Goal: Task Accomplishment & Management: Manage account settings

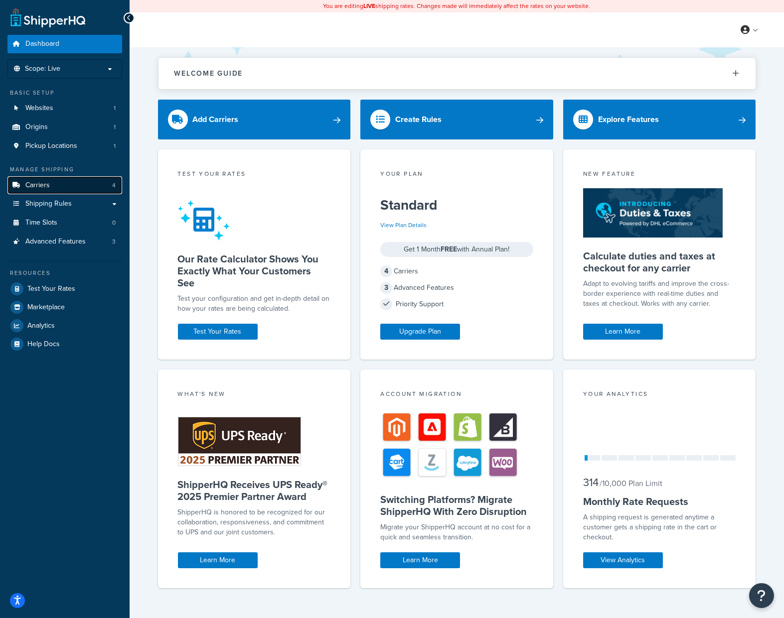
click at [74, 188] on link "Carriers 4" at bounding box center [64, 185] width 115 height 18
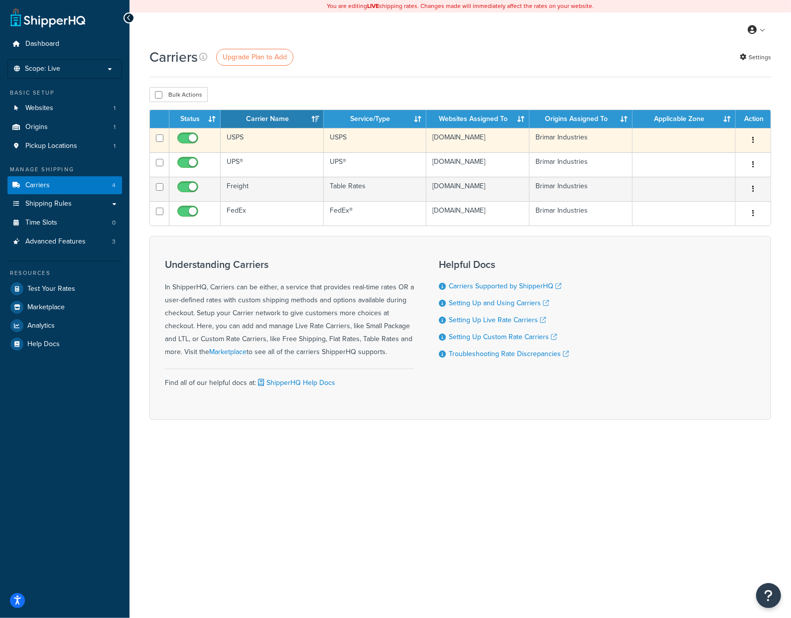
click at [756, 141] on button "button" at bounding box center [753, 141] width 14 height 16
click at [725, 158] on link "Edit" at bounding box center [713, 160] width 79 height 20
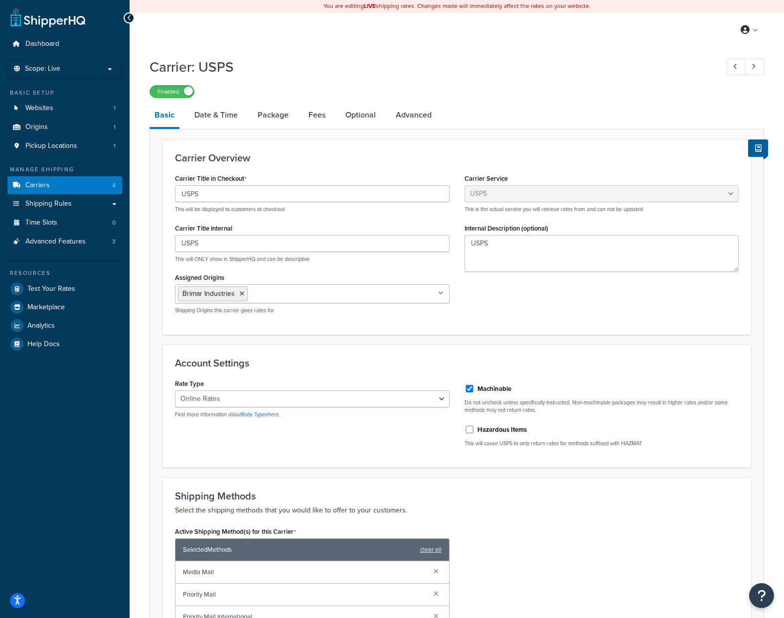
select select "usps"
select select "ONLINE"
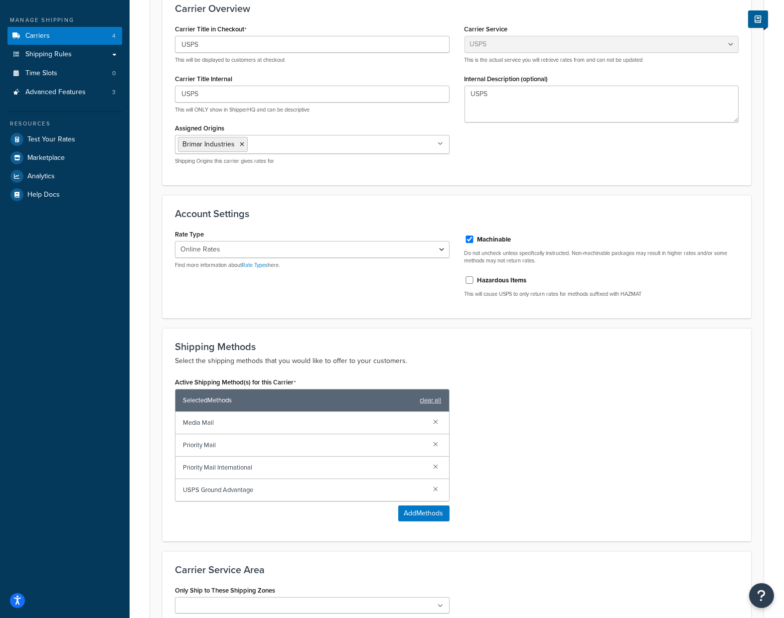
scroll to position [199, 0]
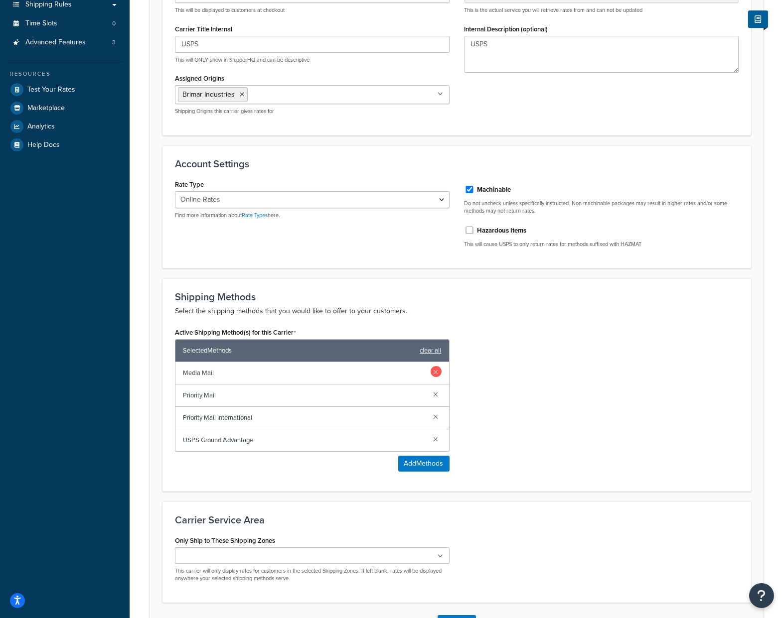
click at [439, 371] on link at bounding box center [435, 371] width 11 height 11
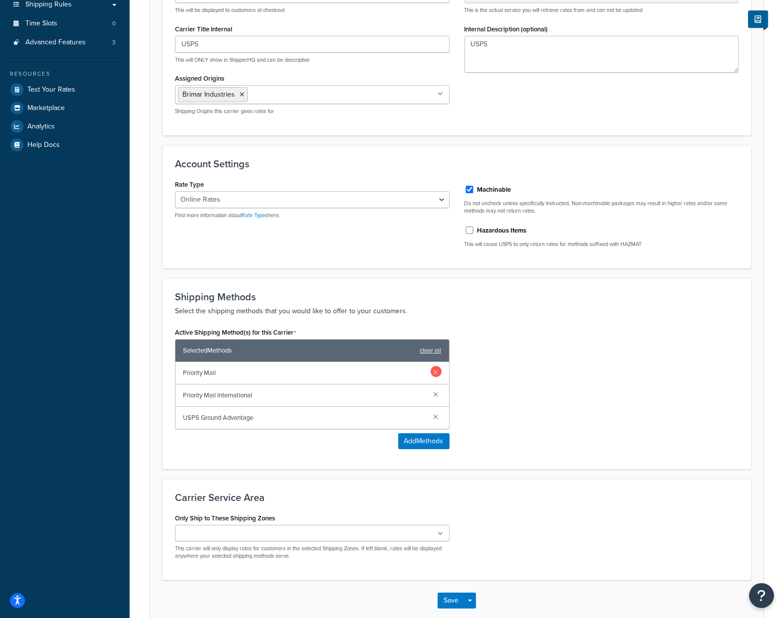
click at [439, 374] on link at bounding box center [435, 371] width 11 height 11
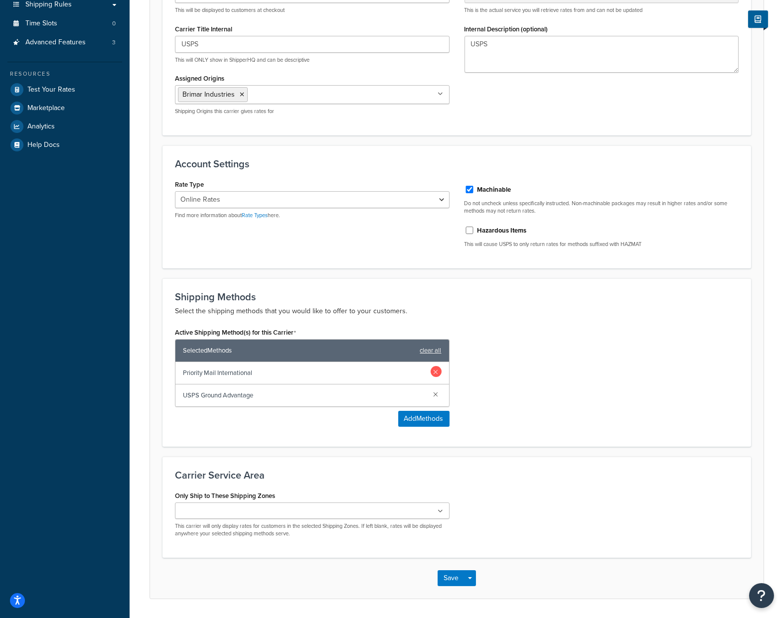
click at [439, 375] on link at bounding box center [435, 371] width 11 height 11
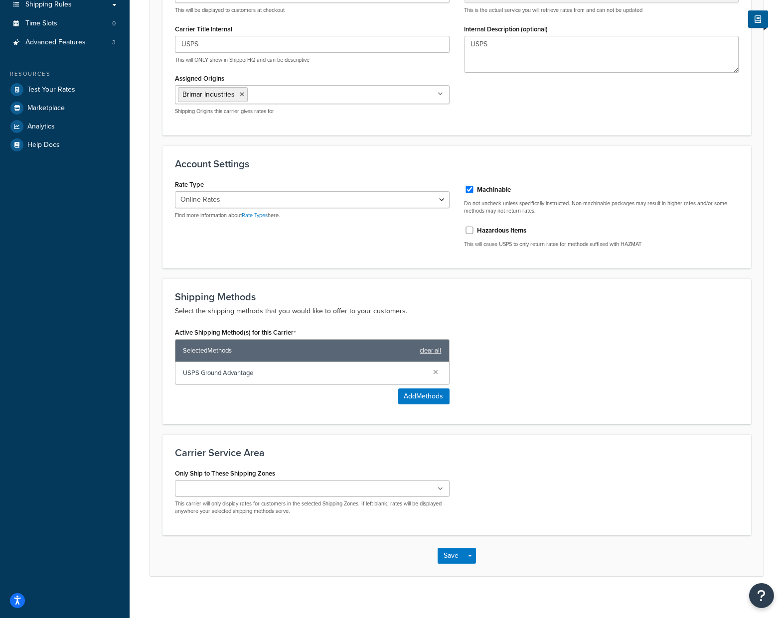
click at [528, 393] on div "Active Shipping Method(s) for this Carrier Selected Methods clear all USPS Grou…" at bounding box center [456, 368] width 578 height 87
click at [559, 384] on div "Active Shipping Method(s) for this Carrier Selected Methods clear all USPS Grou…" at bounding box center [456, 368] width 578 height 87
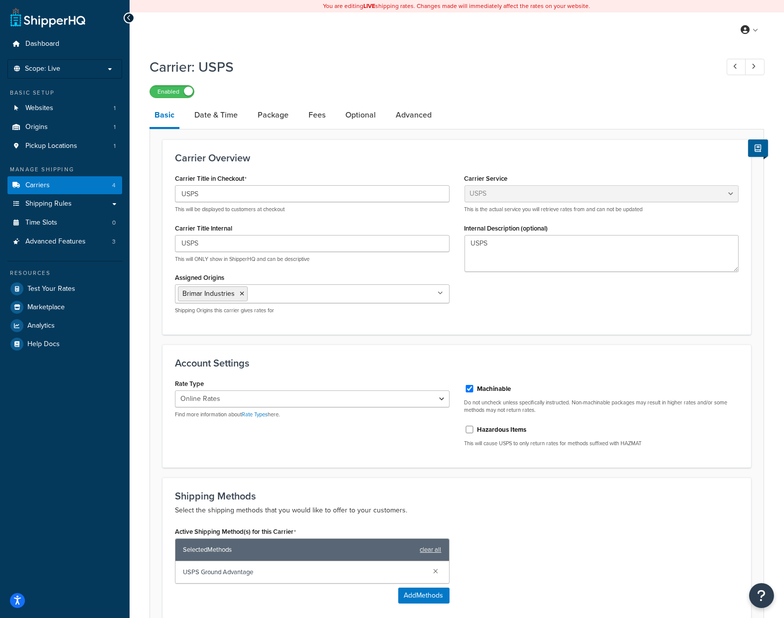
scroll to position [208, 0]
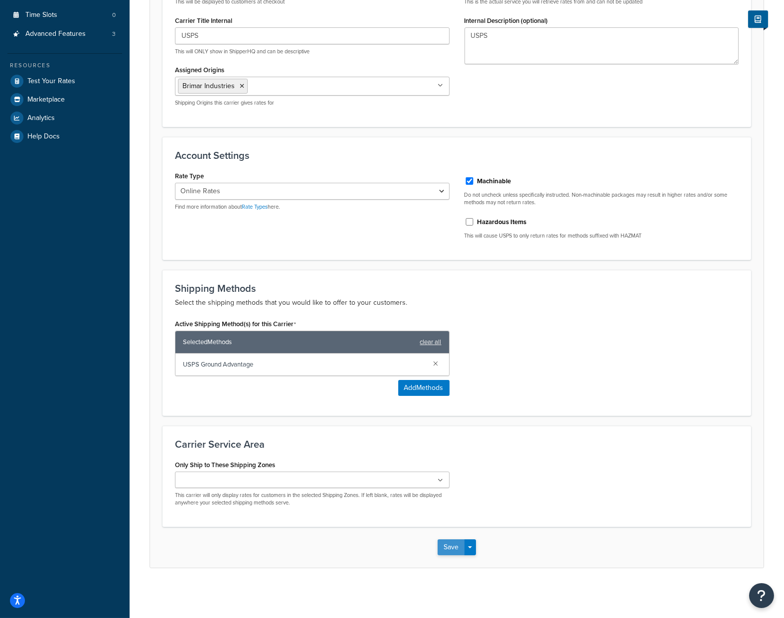
click at [445, 544] on button "Save" at bounding box center [450, 548] width 27 height 16
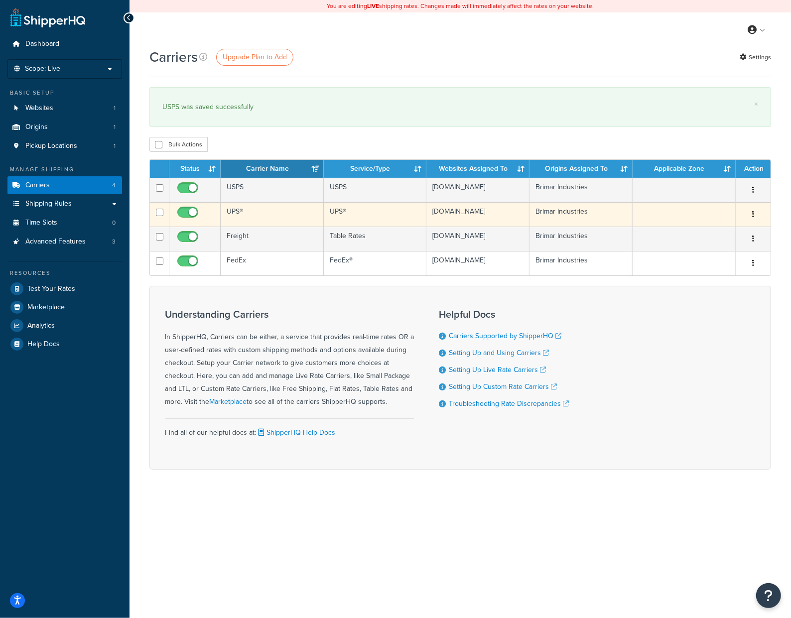
click at [754, 209] on button "button" at bounding box center [753, 215] width 14 height 16
click at [720, 232] on link "Edit" at bounding box center [713, 235] width 79 height 20
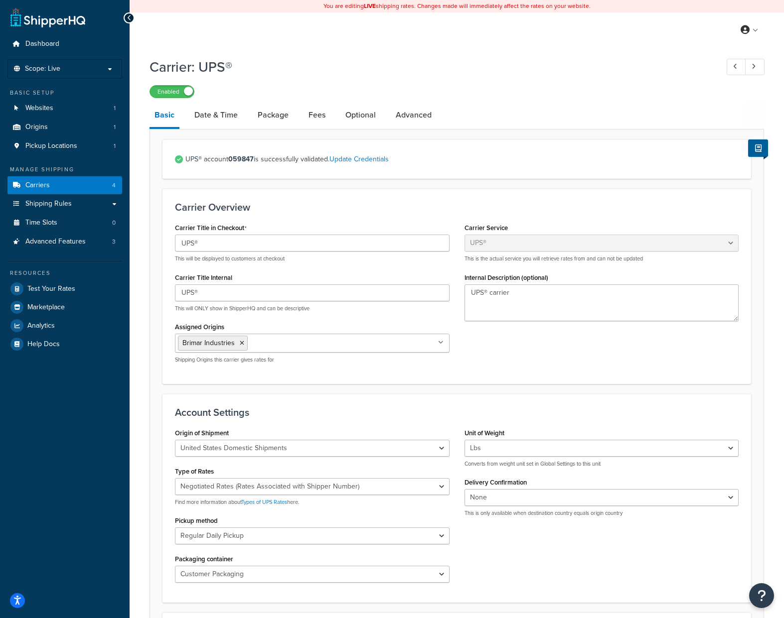
select select "ups"
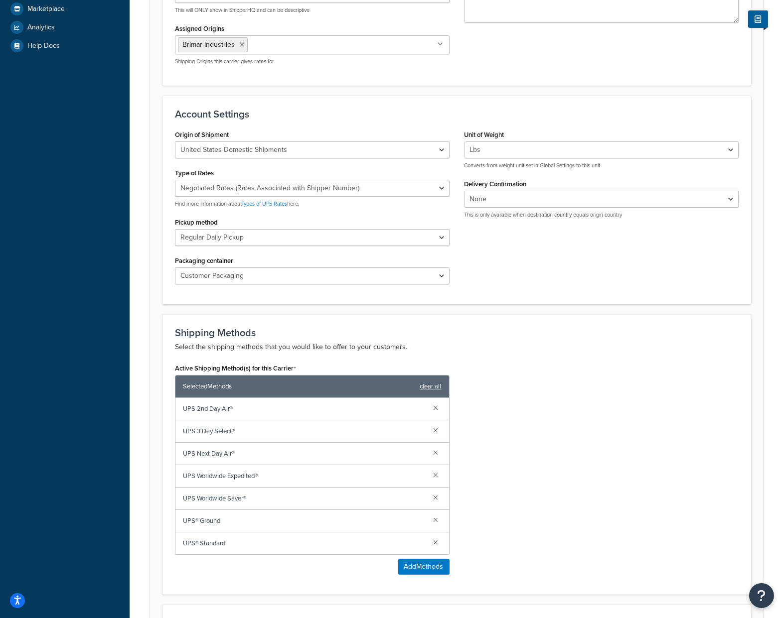
scroll to position [399, 0]
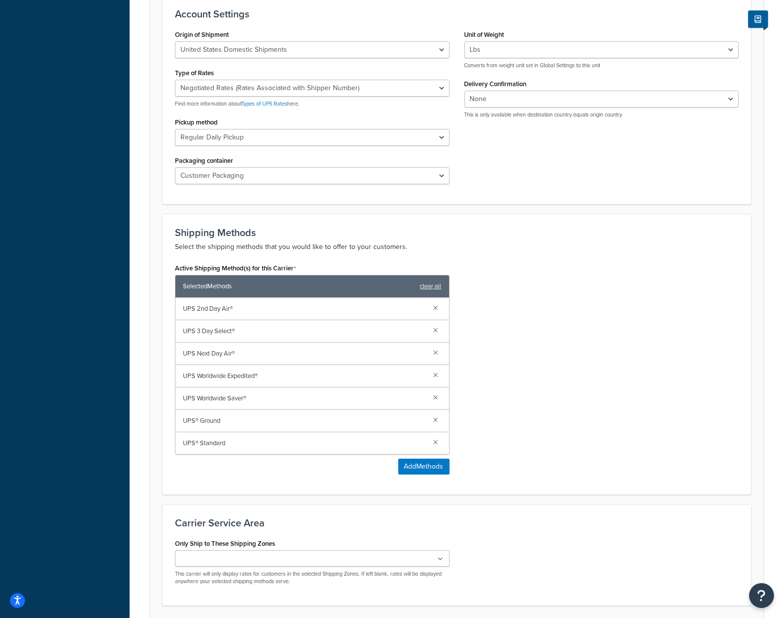
click at [689, 400] on div "Active Shipping Method(s) for this Carrier Selected Methods clear all UPS 2nd D…" at bounding box center [456, 371] width 578 height 221
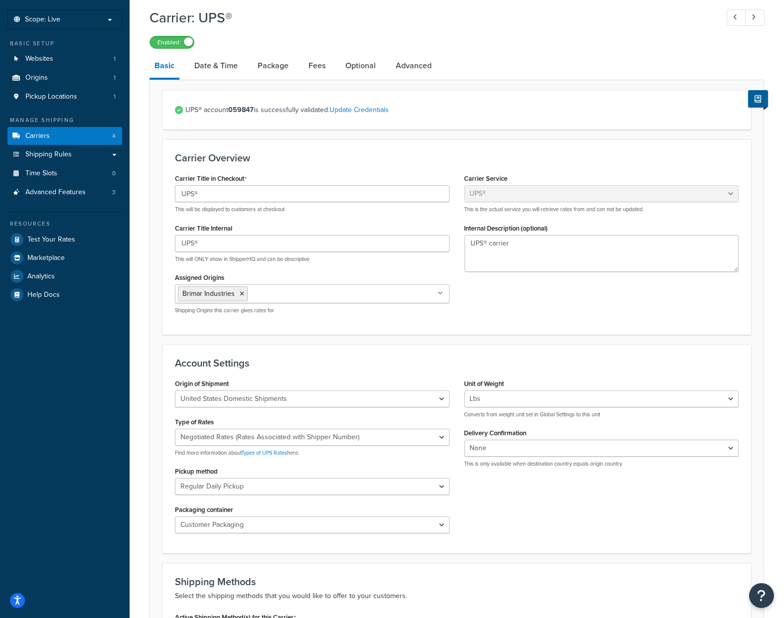
scroll to position [0, 0]
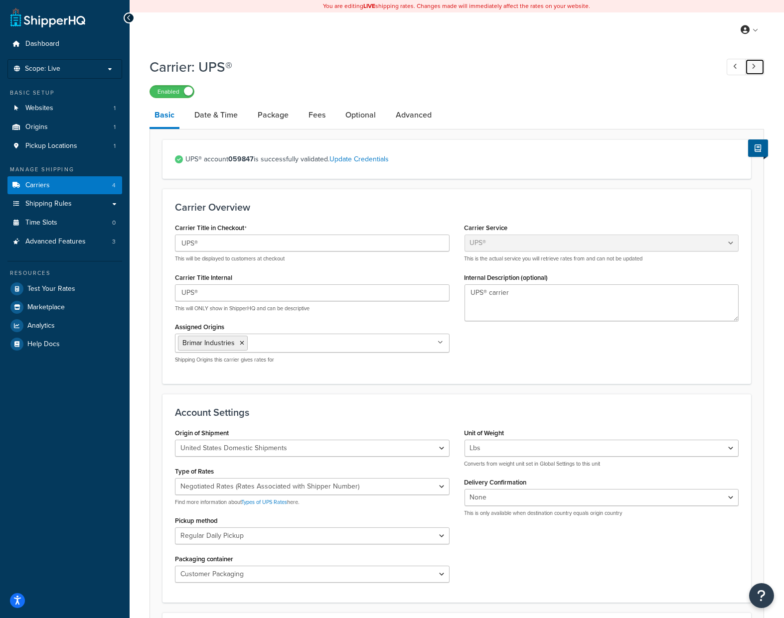
click at [758, 65] on link at bounding box center [754, 67] width 19 height 16
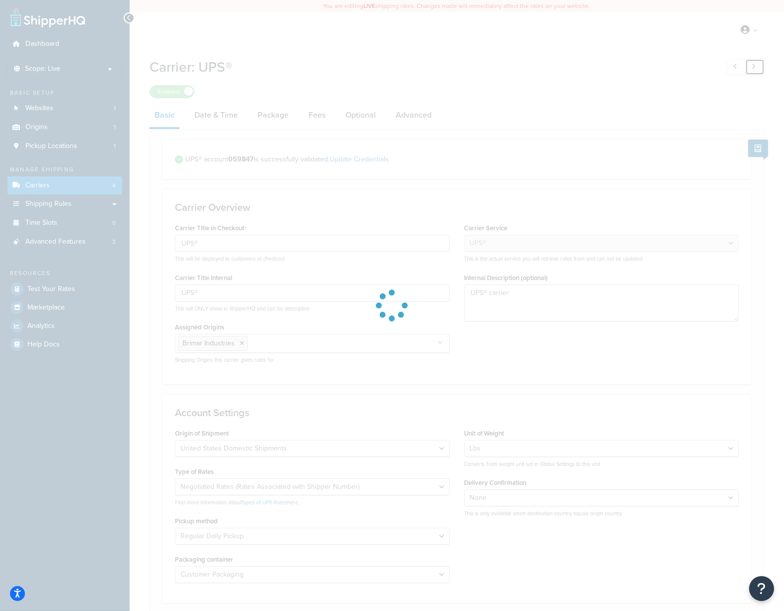
select select "25"
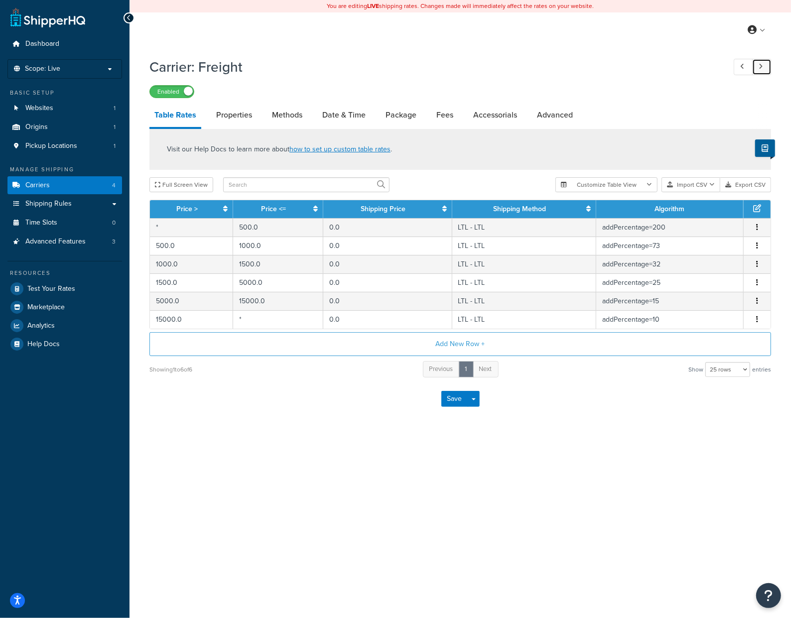
click at [757, 68] on link at bounding box center [761, 67] width 19 height 16
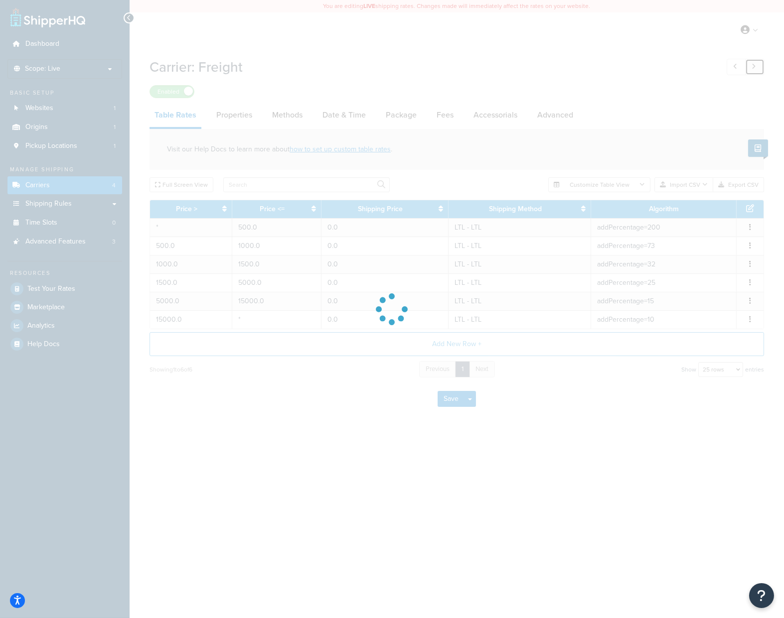
select select "usps"
select select "ONLINE"
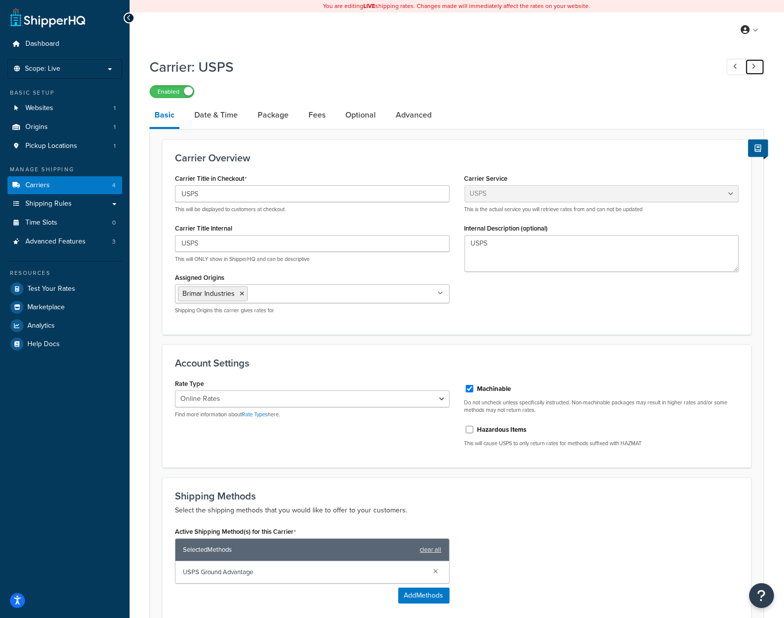
click at [757, 68] on link at bounding box center [754, 67] width 19 height 16
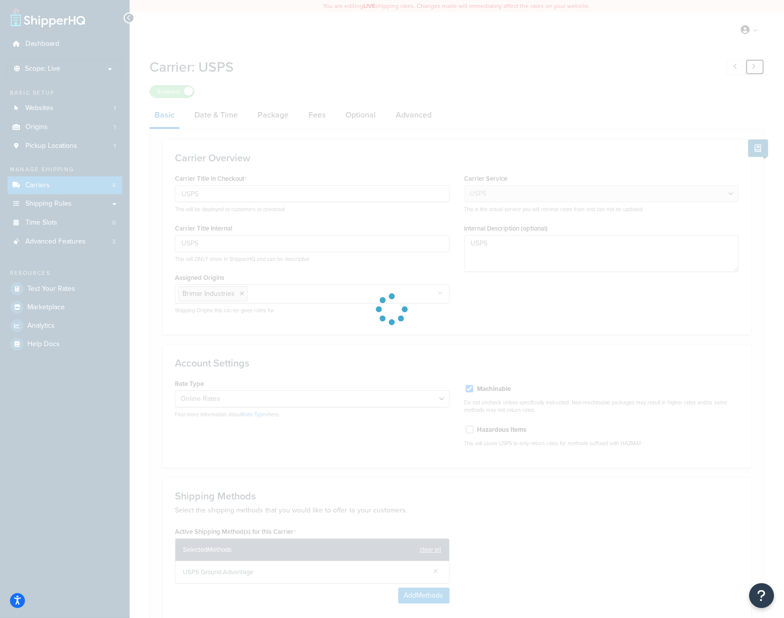
type input "FedEx"
select select "fedEx"
type textarea "FedEx carrier"
select select "REGULAR_PICKUP"
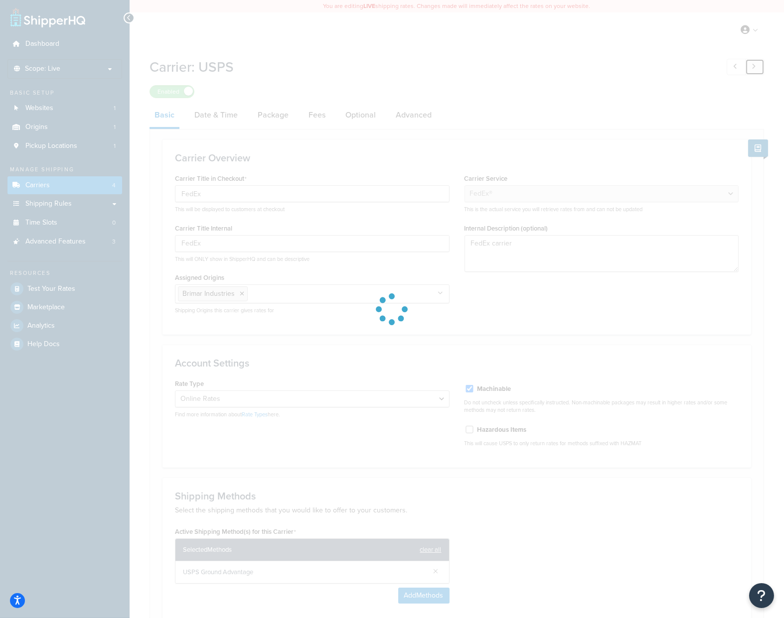
select select "YOUR_PACKAGING"
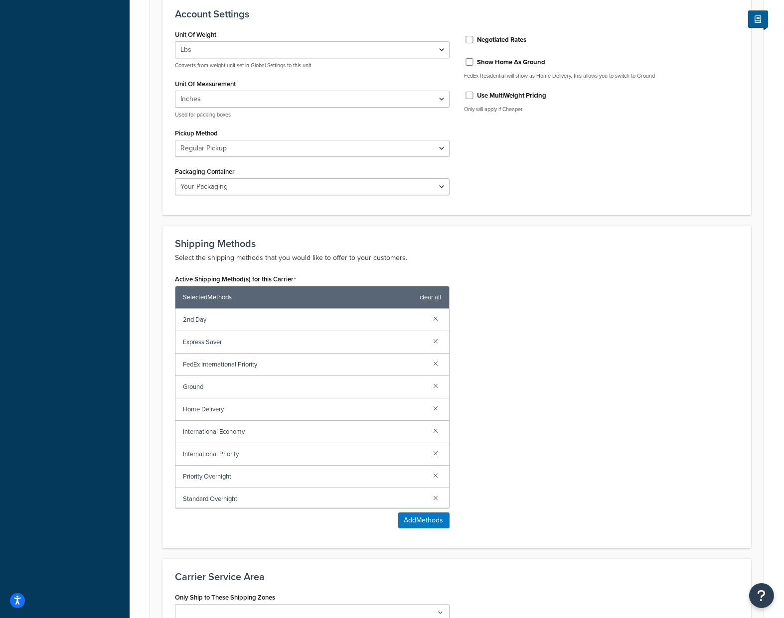
scroll to position [448, 0]
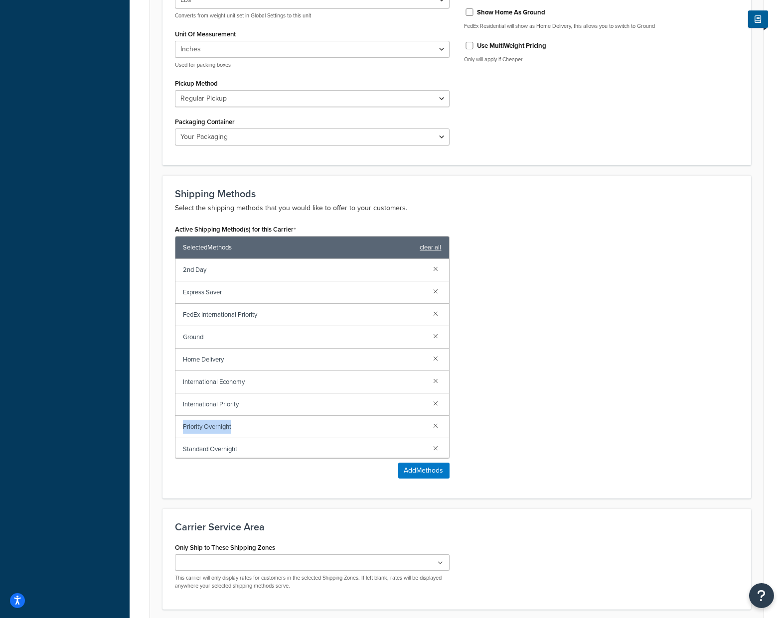
drag, startPoint x: 245, startPoint y: 429, endPoint x: 162, endPoint y: 431, distance: 82.2
click at [162, 431] on div "Shipping Methods Select the shipping methods that you would like to offer to yo…" at bounding box center [456, 336] width 588 height 323
drag, startPoint x: 249, startPoint y: 454, endPoint x: 191, endPoint y: 458, distance: 58.4
click at [191, 458] on div "Standard Overnight" at bounding box center [312, 448] width 274 height 22
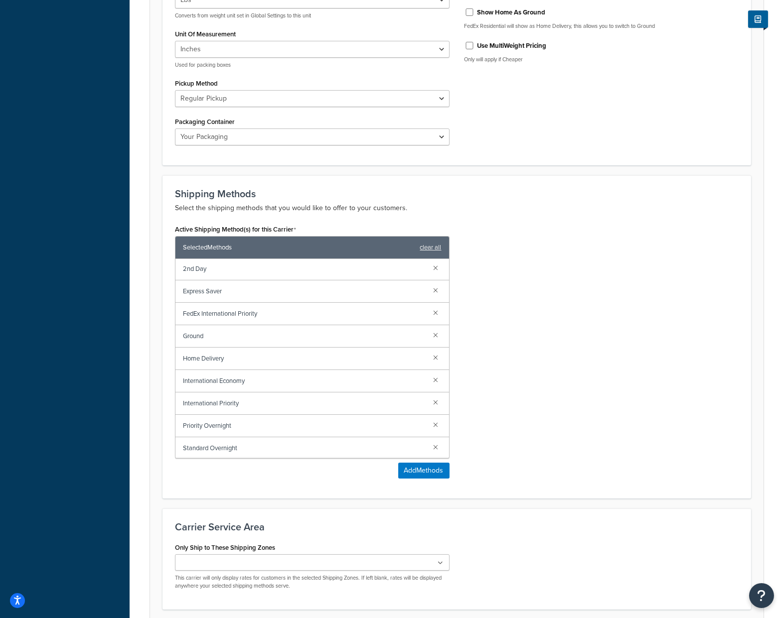
click at [565, 395] on div "Active Shipping Method(s) for this Carrier Selected Methods clear all 2nd Day E…" at bounding box center [456, 354] width 578 height 264
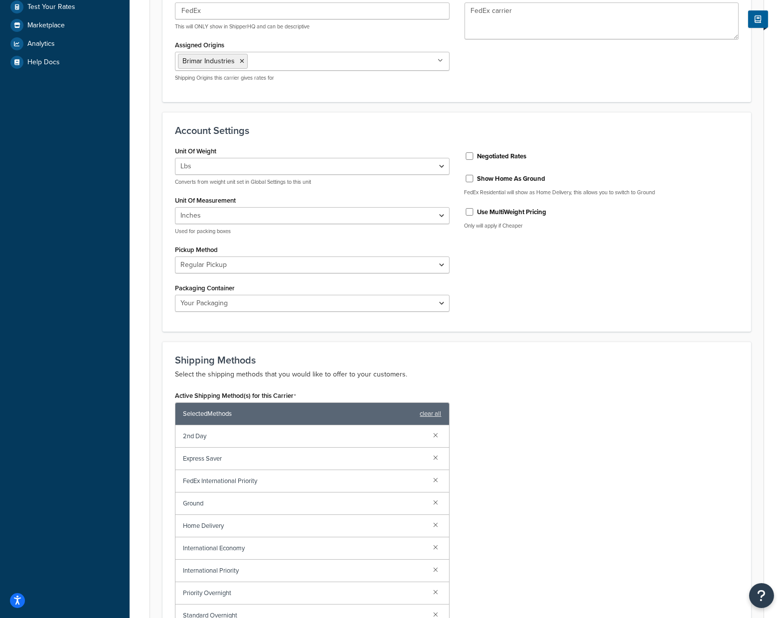
scroll to position [33, 0]
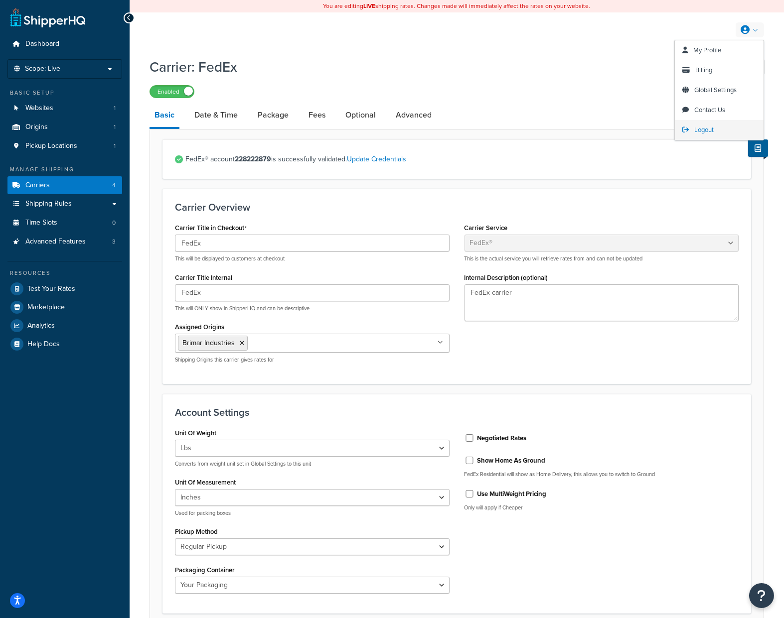
click at [710, 134] on span "Logout" at bounding box center [703, 129] width 19 height 9
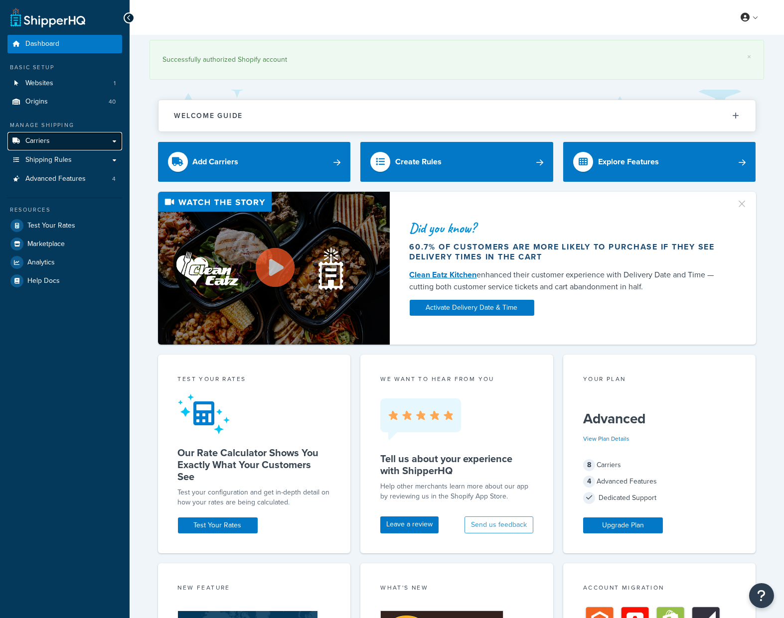
click at [79, 139] on link "Carriers" at bounding box center [64, 141] width 115 height 18
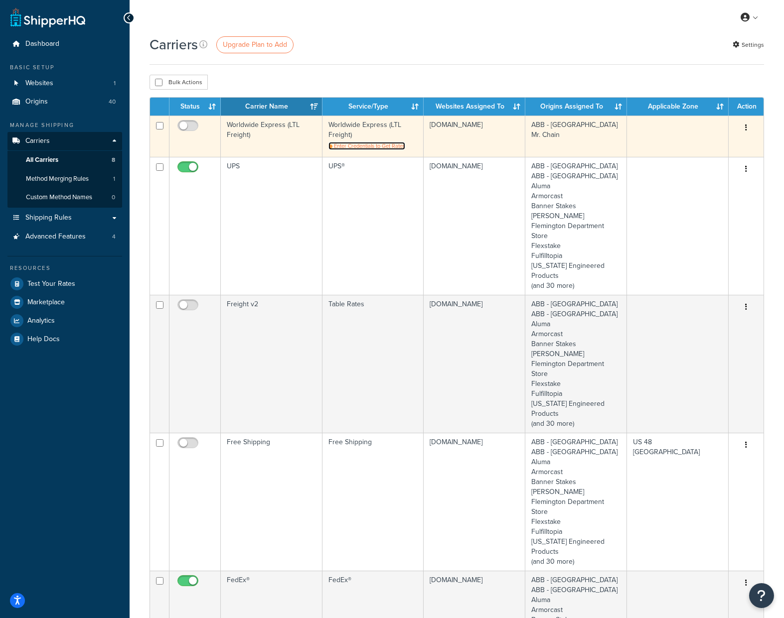
click at [398, 146] on span "Enter Credentials to Get Rates" at bounding box center [369, 146] width 71 height 8
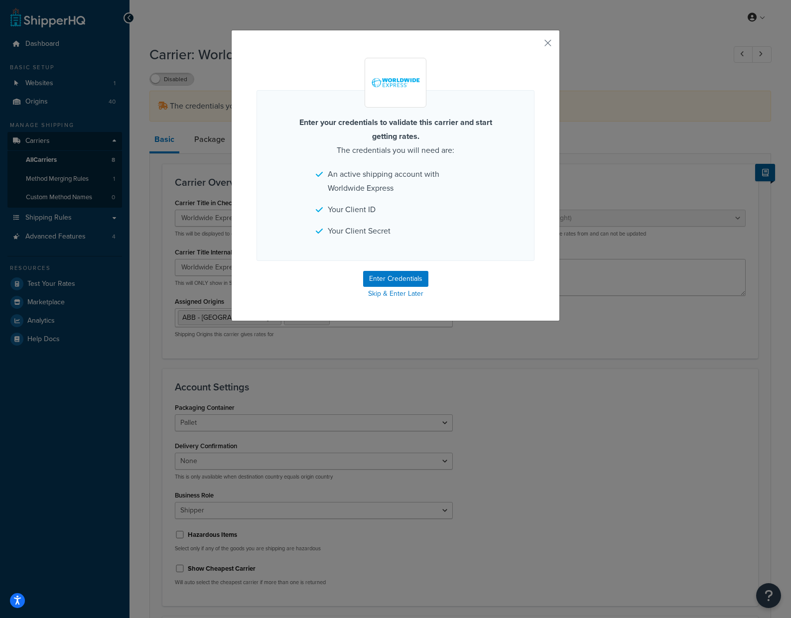
select select "worldwideExpressFreight"
click at [397, 282] on button "Enter Credentials" at bounding box center [395, 279] width 65 height 16
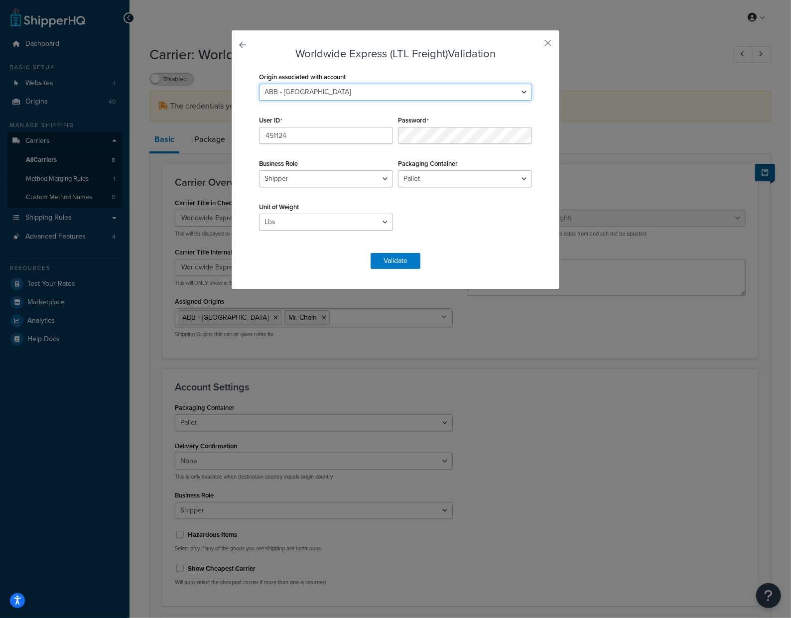
click at [342, 89] on select "ABB - Reno ABB - Richmond Aluma Armorcast Banner Stakes Bowman Flemington Depar…" at bounding box center [395, 92] width 273 height 17
click at [328, 136] on input "451124" at bounding box center [326, 135] width 134 height 17
click at [482, 253] on form "Worldwide Express (LTL Freight) Validation Origin associated with account ABB -…" at bounding box center [396, 158] width 278 height 221
click at [381, 261] on button "Validate" at bounding box center [396, 261] width 50 height 16
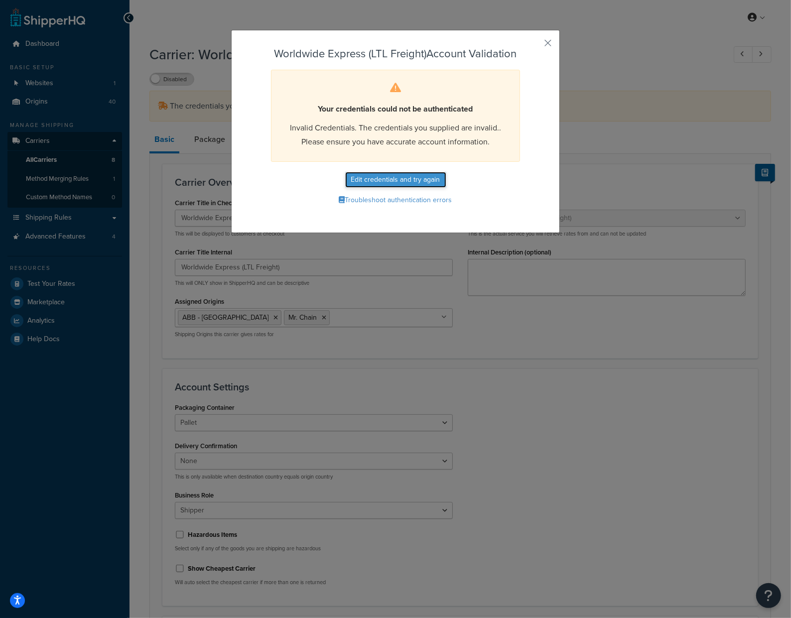
click at [396, 185] on button "Edit credentials and try again" at bounding box center [395, 180] width 101 height 16
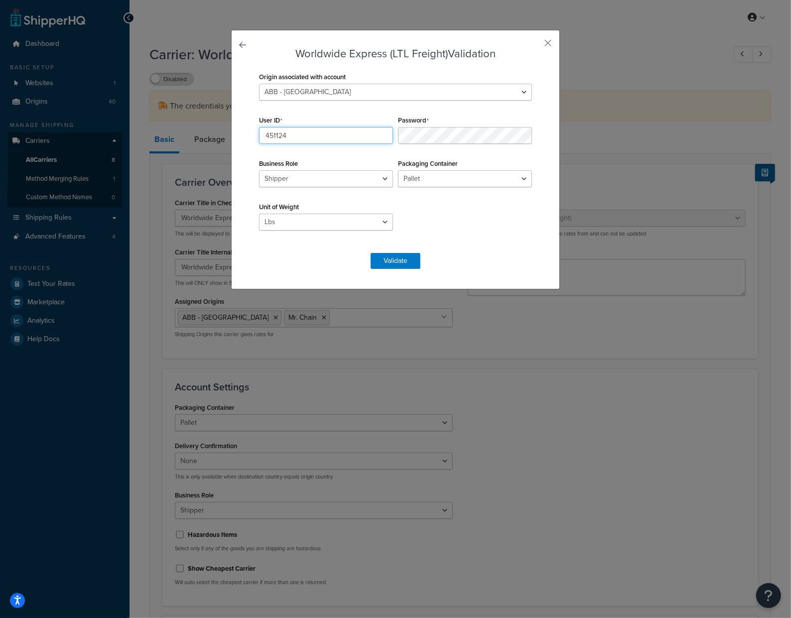
click at [353, 138] on input "451124" at bounding box center [326, 135] width 134 height 17
click at [504, 245] on form "Worldwide Express (LTL Freight) Validation Origin associated with account ABB -…" at bounding box center [396, 158] width 278 height 221
click at [508, 212] on div "Origin associated with account ABB - Reno ABB - Richmond Aluma Armorcast Banner…" at bounding box center [396, 156] width 278 height 173
click at [353, 135] on input "451124" at bounding box center [326, 135] width 134 height 17
click at [353, 136] on input "451124" at bounding box center [326, 135] width 134 height 17
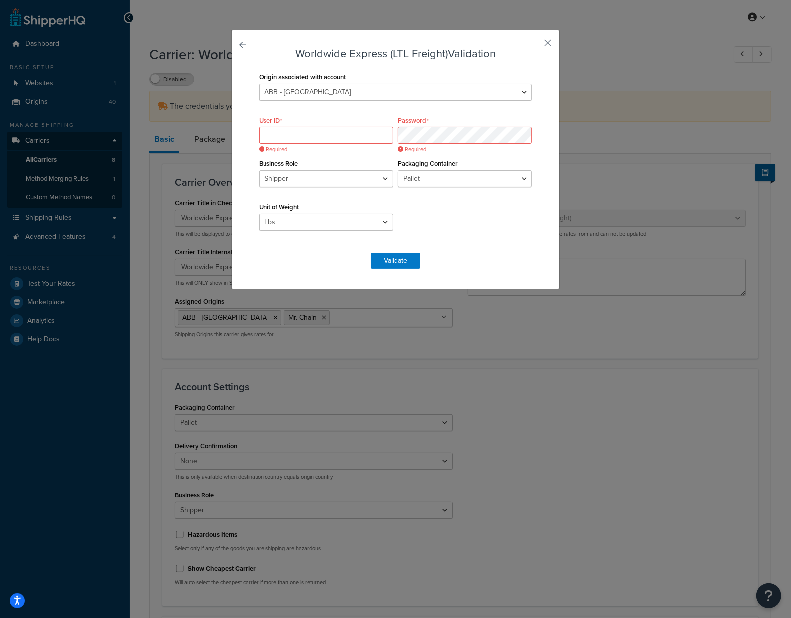
click at [514, 122] on div "Password Required" at bounding box center [465, 128] width 139 height 31
click at [396, 119] on div "Password Required" at bounding box center [465, 128] width 139 height 31
click at [371, 139] on input "User ID" at bounding box center [326, 135] width 134 height 17
click at [344, 132] on input "User ID" at bounding box center [326, 135] width 134 height 17
click at [354, 119] on div "User ID Required" at bounding box center [326, 128] width 139 height 31
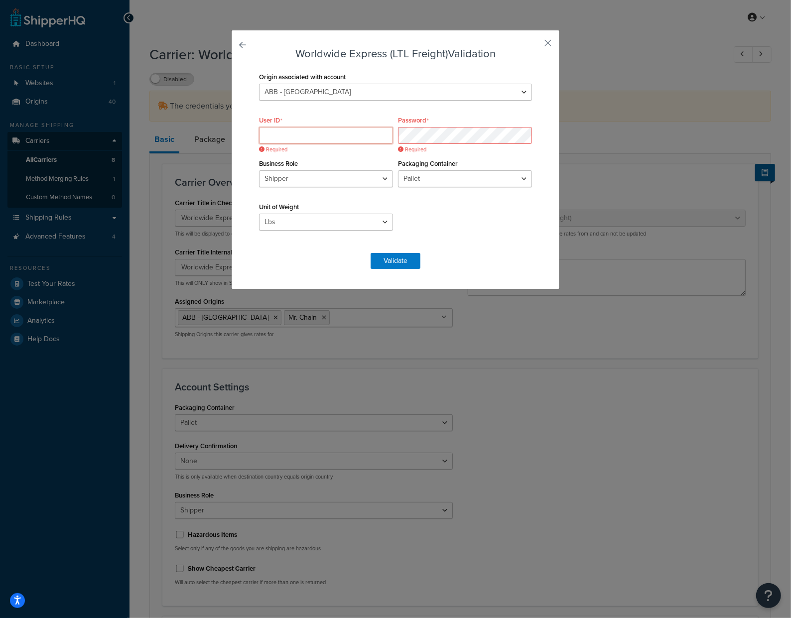
click at [330, 132] on input "User ID" at bounding box center [326, 135] width 134 height 17
click at [305, 137] on input "User ID" at bounding box center [326, 135] width 134 height 17
paste input "4MrWbuPSUXV2K9otqwX79gbvcgJravRW"
type input "4MrWbuPSUXV2K9otqwX79gbvcgJravRW"
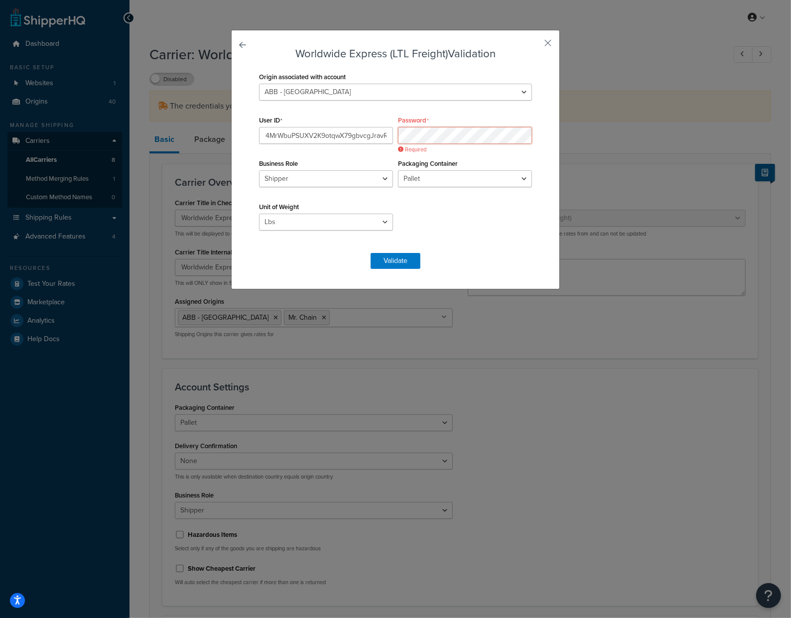
scroll to position [0, 38]
click at [479, 240] on div "Origin associated with account ABB - Reno ABB - Richmond Aluma Armorcast Banner…" at bounding box center [396, 156] width 278 height 173
click at [397, 256] on button "Validate" at bounding box center [396, 261] width 50 height 16
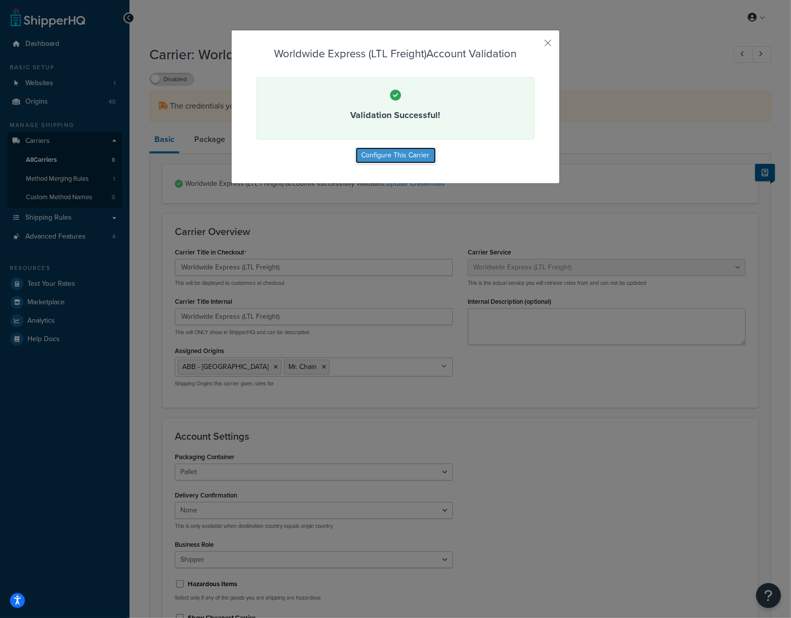
click at [401, 158] on button "Configure This Carrier" at bounding box center [396, 155] width 80 height 16
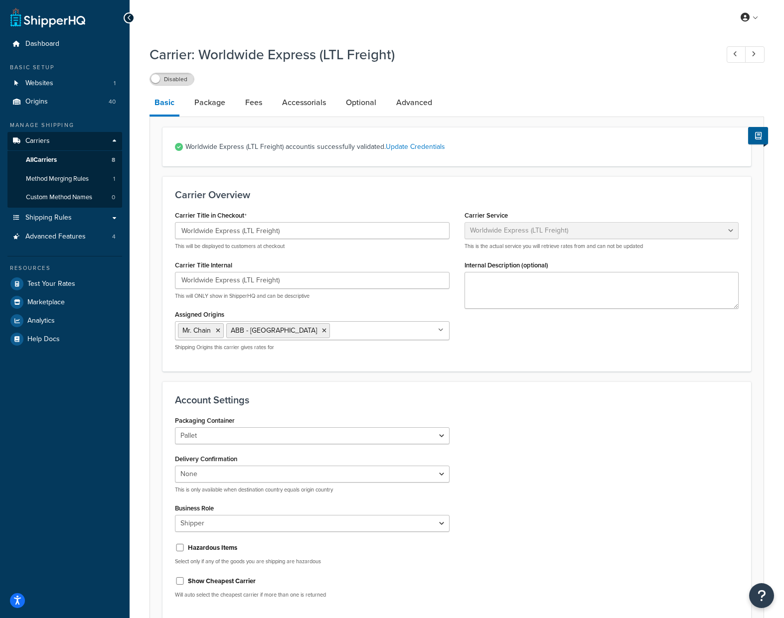
select select "worldwideExpressFreight"
click at [388, 332] on ul "Mr. Chain ABB - [GEOGRAPHIC_DATA]" at bounding box center [312, 330] width 275 height 19
click at [391, 330] on ul "Mr. Chain ABB - [GEOGRAPHIC_DATA]" at bounding box center [312, 330] width 275 height 19
click at [535, 334] on div "Carrier Title in Checkout Worldwide Express (LTL Freight) This will be displaye…" at bounding box center [456, 283] width 578 height 150
click at [219, 107] on link "Package" at bounding box center [209, 103] width 41 height 24
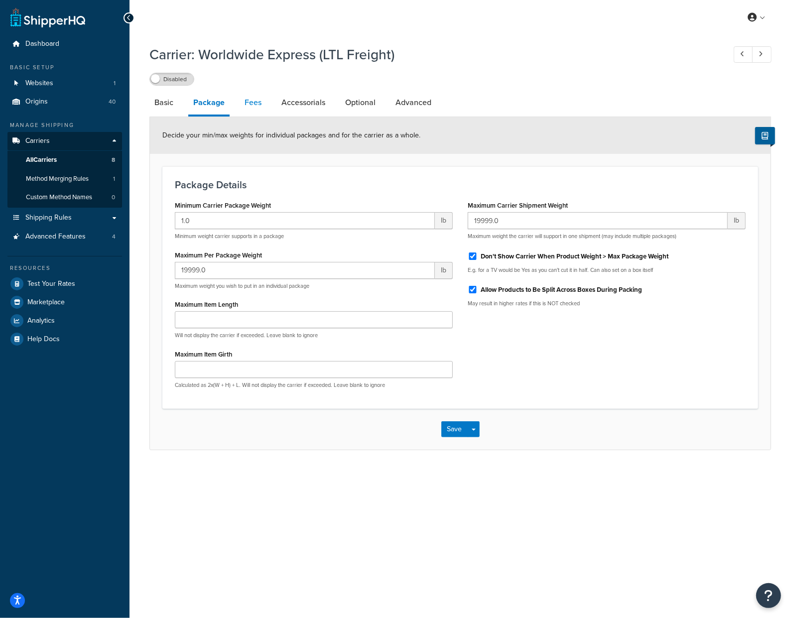
click at [249, 105] on link "Fees" at bounding box center [253, 103] width 27 height 24
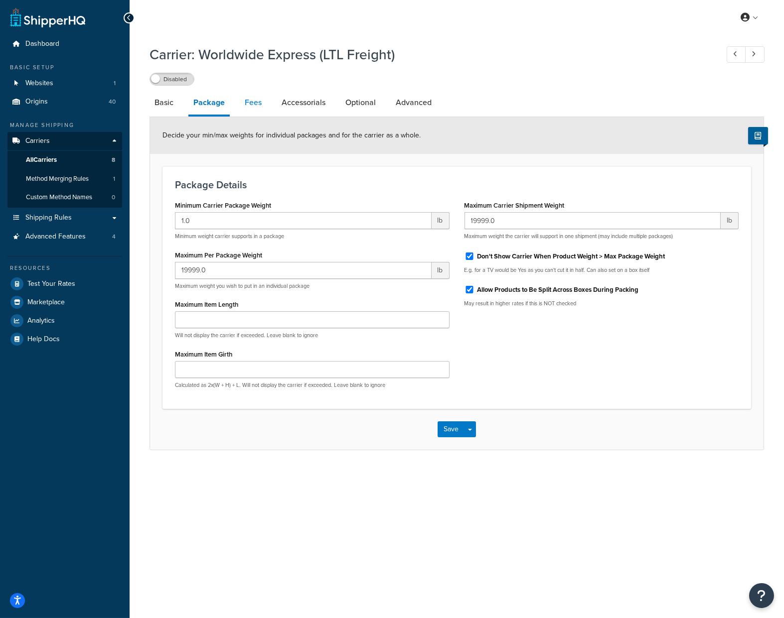
select select "AFTER"
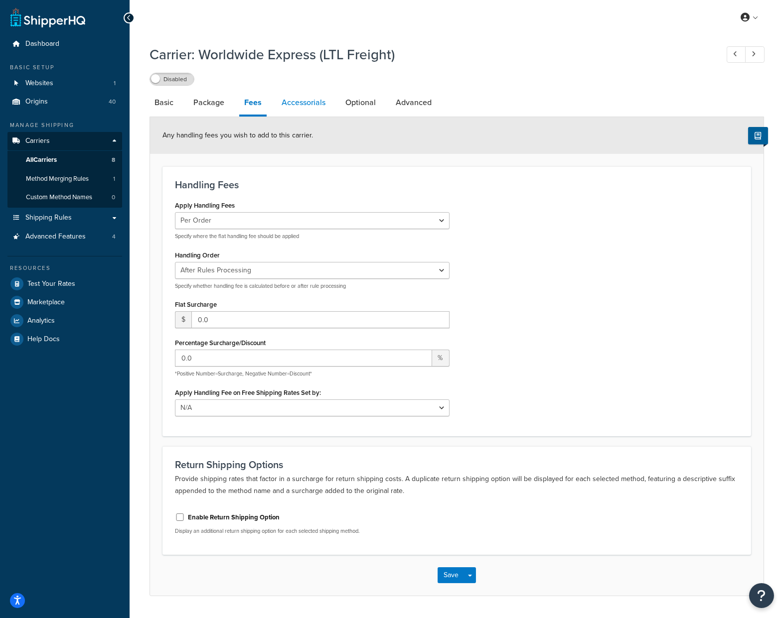
click at [286, 103] on link "Accessorials" at bounding box center [304, 103] width 54 height 24
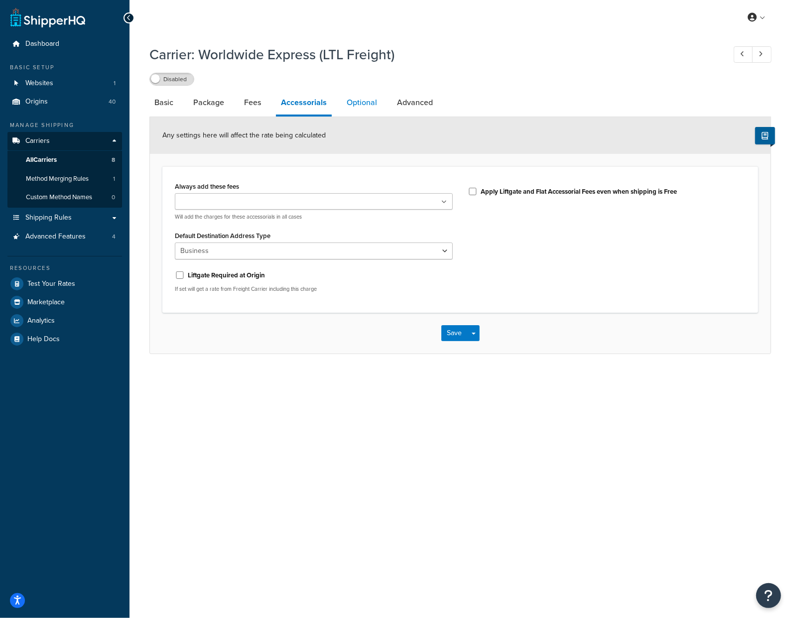
click at [354, 105] on link "Optional" at bounding box center [362, 103] width 40 height 24
select select "55"
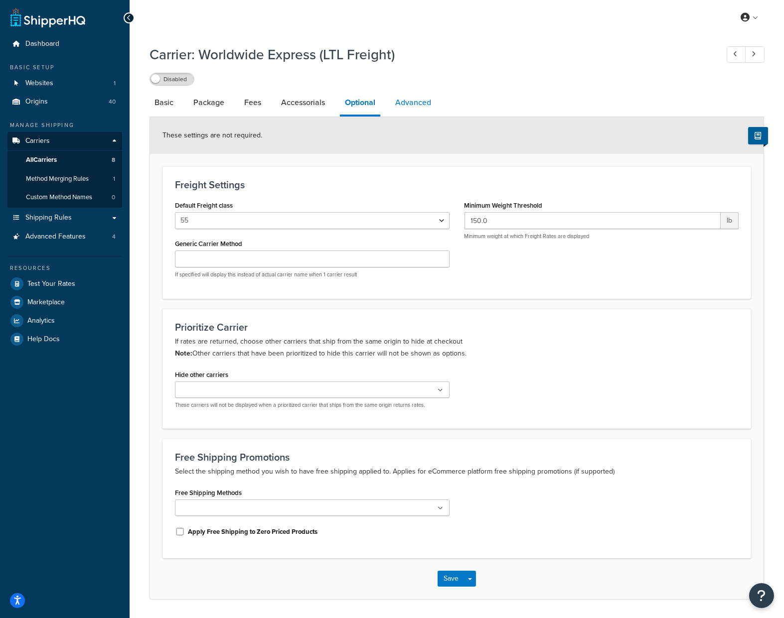
click at [410, 101] on link "Advanced" at bounding box center [413, 103] width 46 height 24
select select "false"
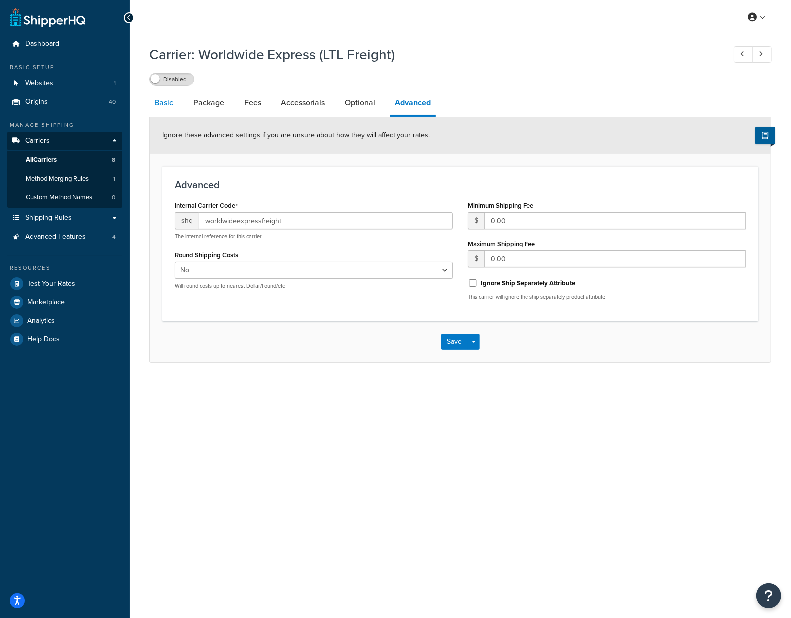
click at [172, 103] on link "Basic" at bounding box center [163, 103] width 29 height 24
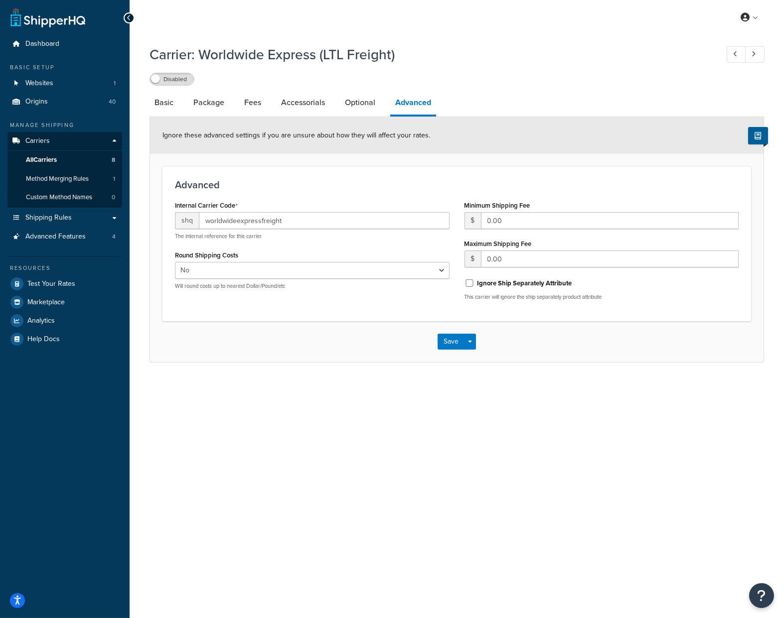
select select "worldwideExpressFreight"
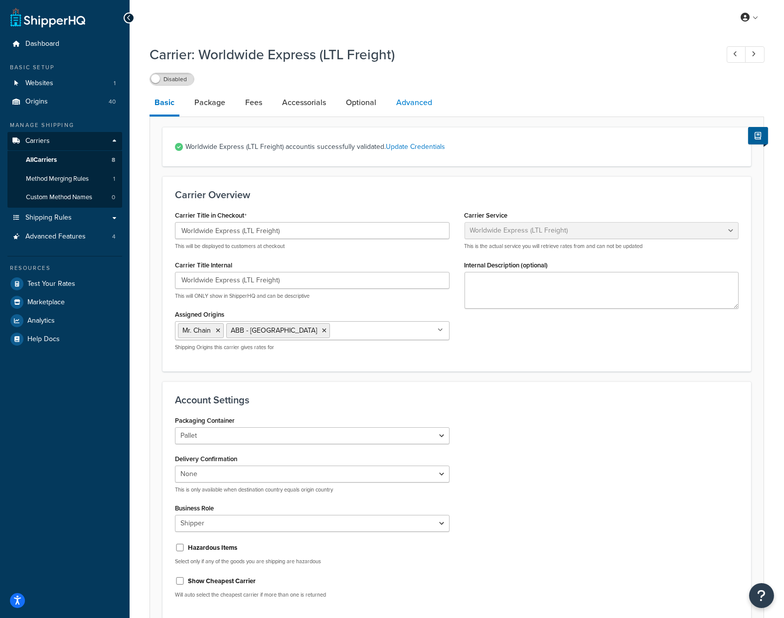
click at [402, 109] on link "Advanced" at bounding box center [414, 103] width 46 height 24
select select "false"
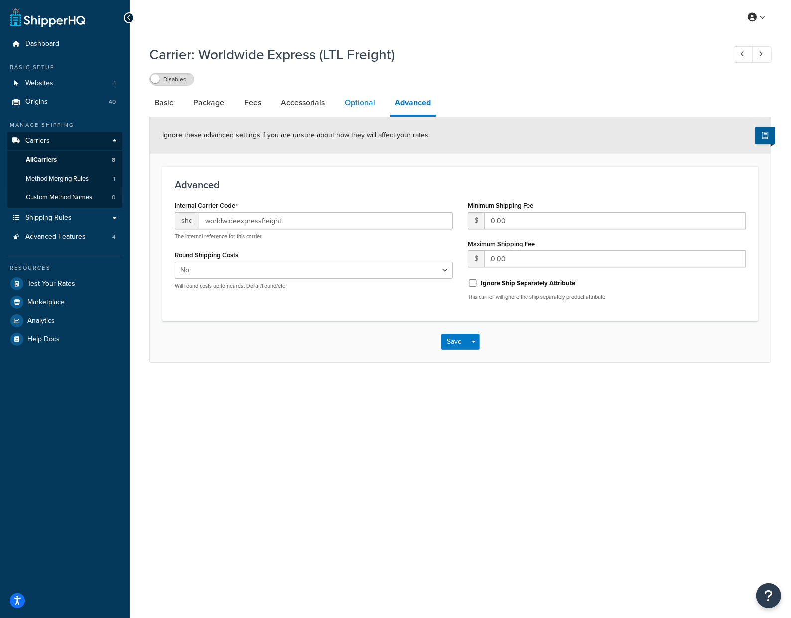
click at [359, 105] on link "Optional" at bounding box center [360, 103] width 40 height 24
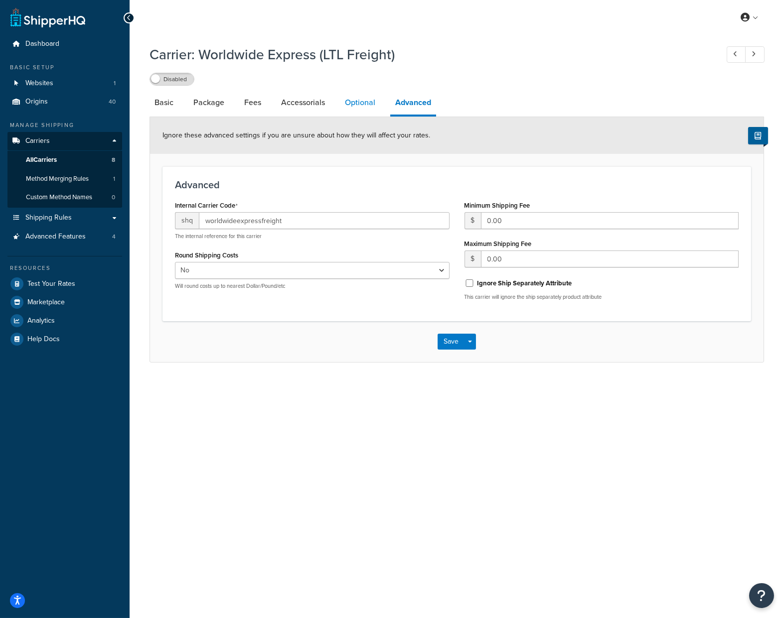
select select "55"
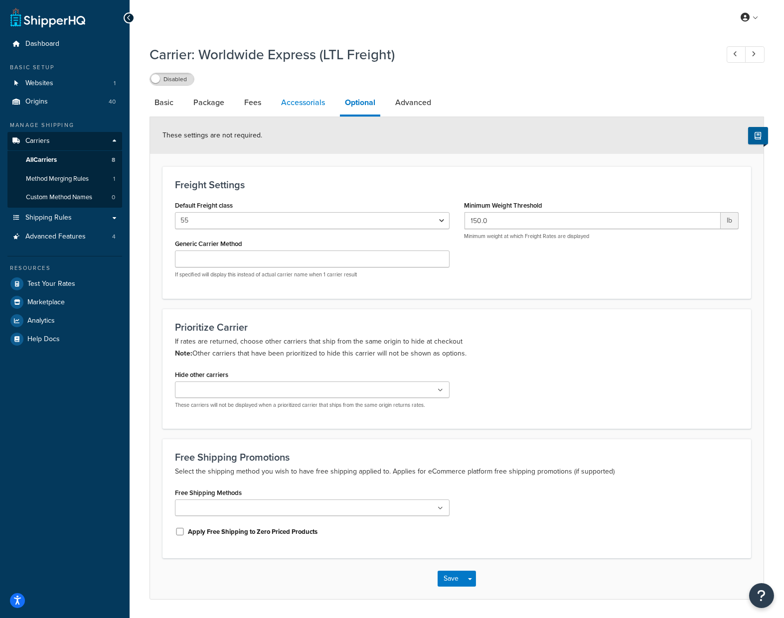
click at [302, 109] on link "Accessorials" at bounding box center [303, 103] width 54 height 24
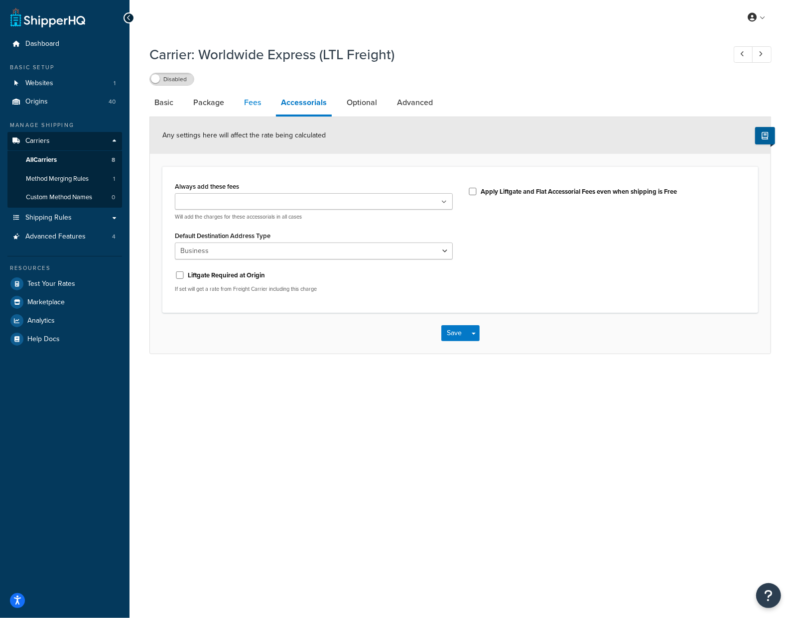
click at [249, 102] on link "Fees" at bounding box center [252, 103] width 27 height 24
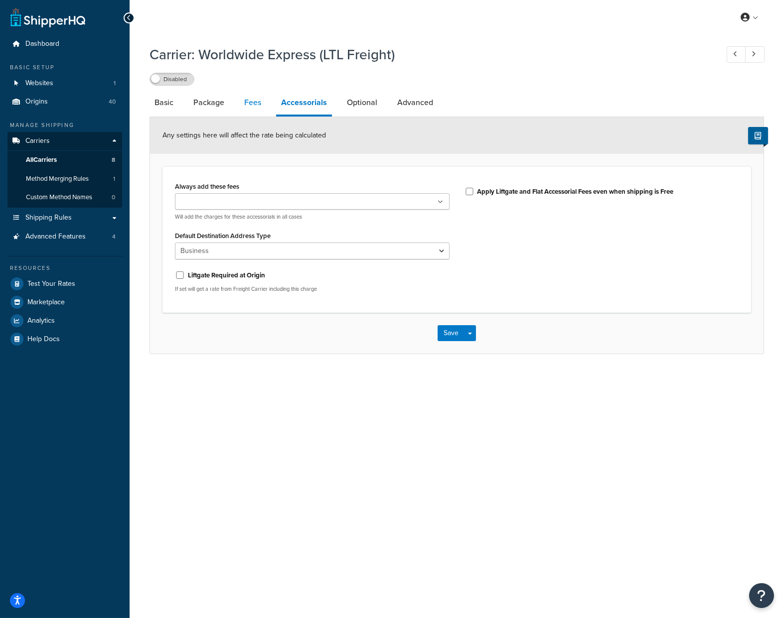
select select "AFTER"
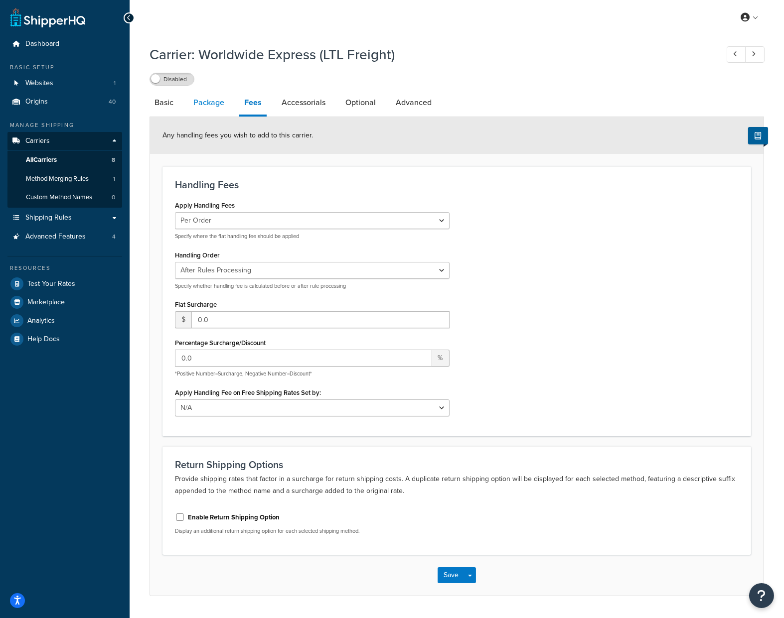
click at [194, 107] on link "Package" at bounding box center [208, 103] width 41 height 24
